Goal: Find specific page/section: Find specific page/section

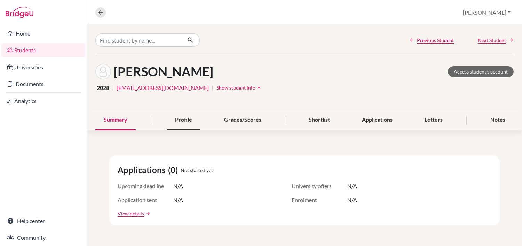
click at [178, 120] on div "Profile" at bounding box center [184, 120] width 34 height 21
click at [185, 120] on div "Profile" at bounding box center [184, 120] width 34 height 21
click at [181, 120] on div "Profile" at bounding box center [184, 120] width 34 height 21
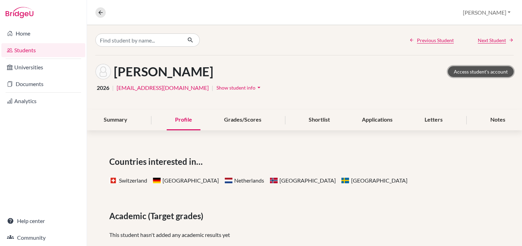
click at [467, 73] on link "Access student's account" at bounding box center [481, 71] width 66 height 11
